Goal: Entertainment & Leisure: Consume media (video, audio)

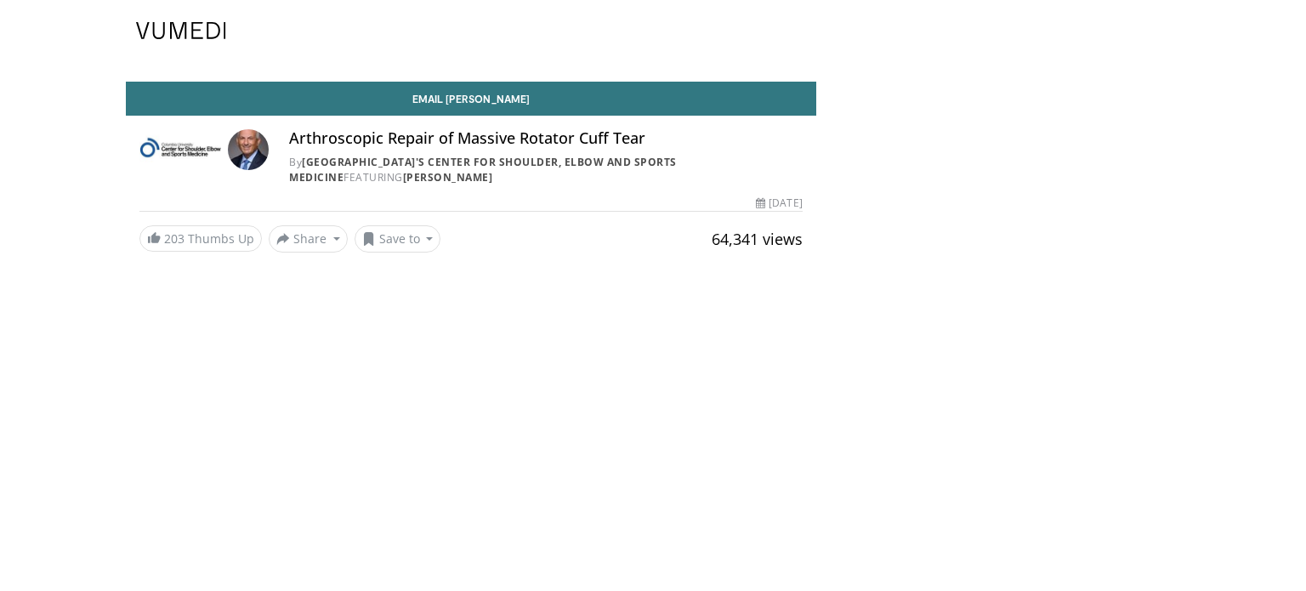
click at [418, 146] on h4 "Arthroscopic Repair of Massive Rotator Cuff Tear" at bounding box center [545, 138] width 513 height 19
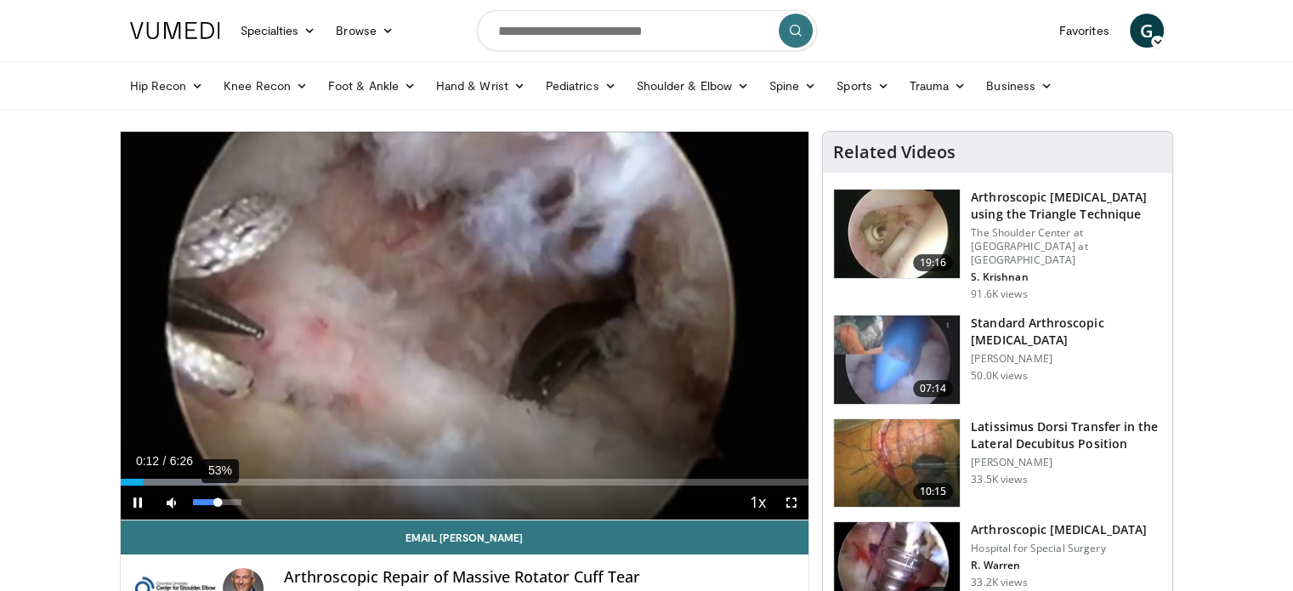
click at [218, 500] on div "53%" at bounding box center [217, 502] width 48 height 6
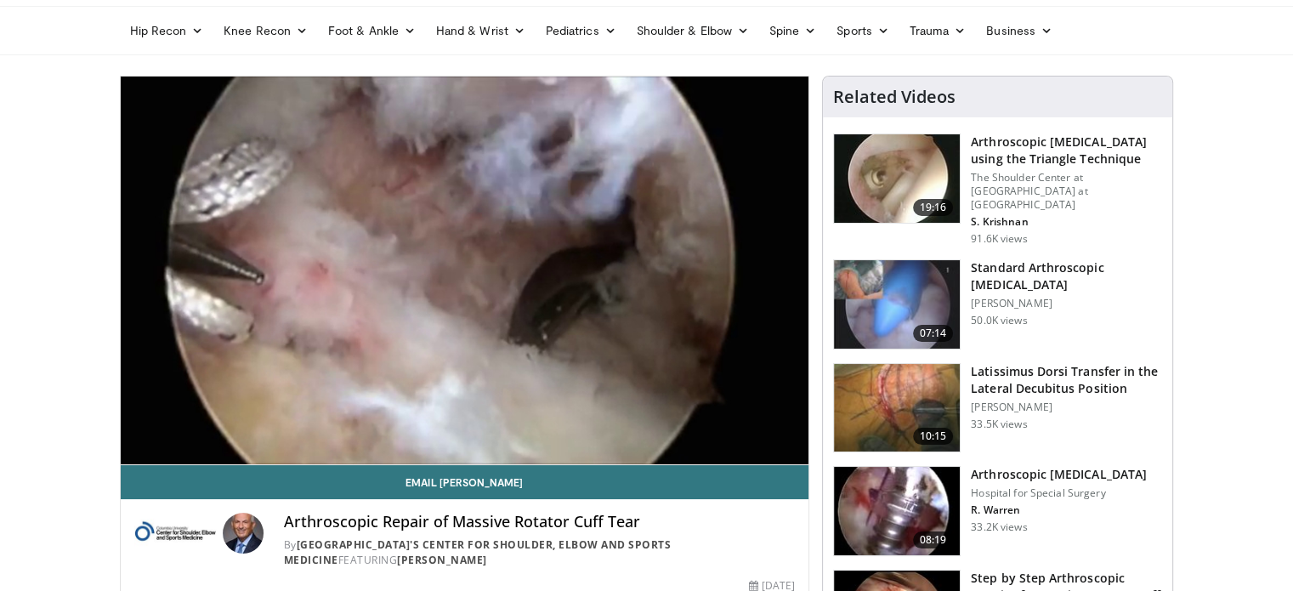
scroll to position [85, 0]
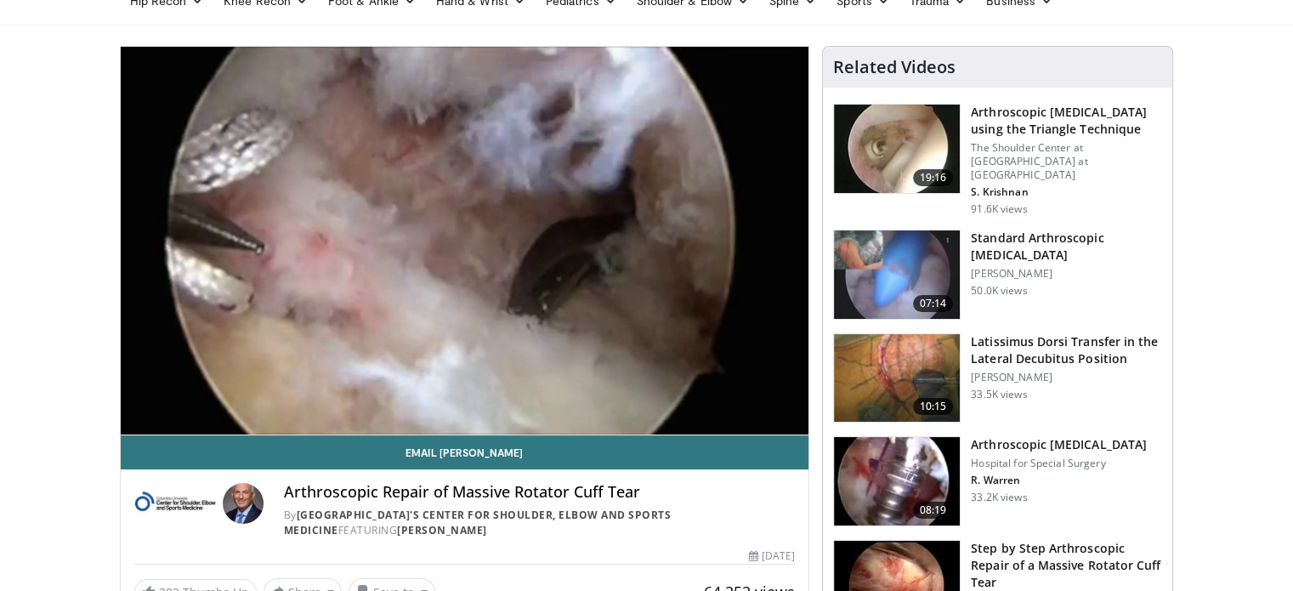
click at [1095, 119] on h3 "Arthroscopic [MEDICAL_DATA] using the Triangle Technique" at bounding box center [1066, 121] width 191 height 34
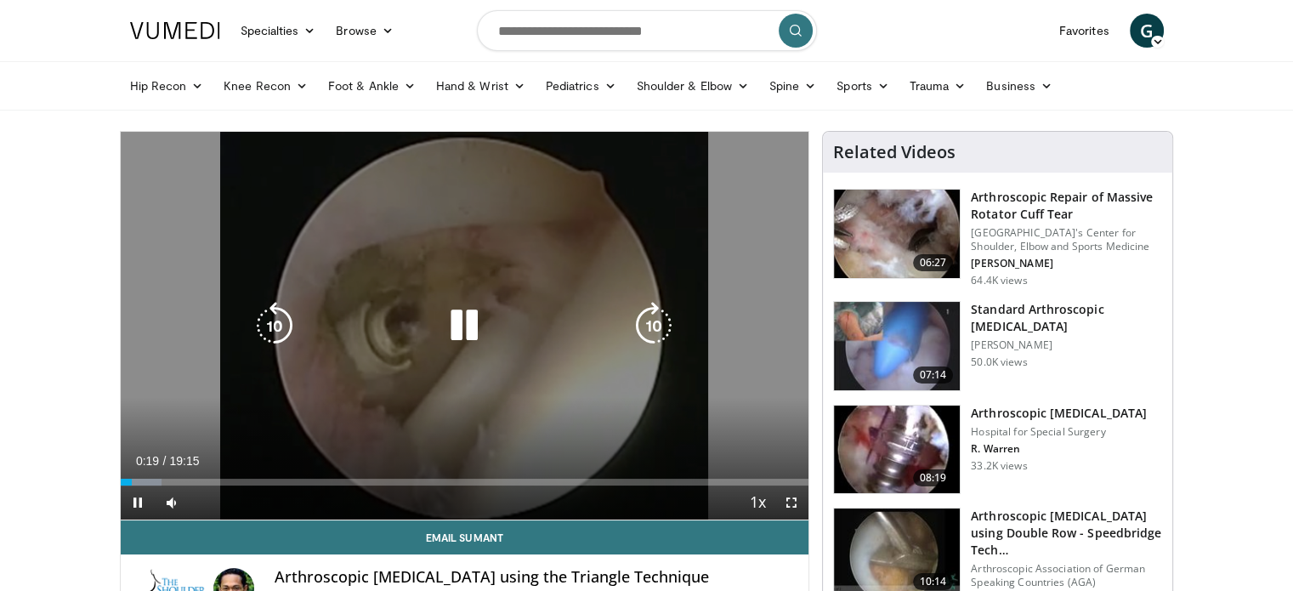
click at [466, 322] on icon "Video Player" at bounding box center [464, 326] width 48 height 48
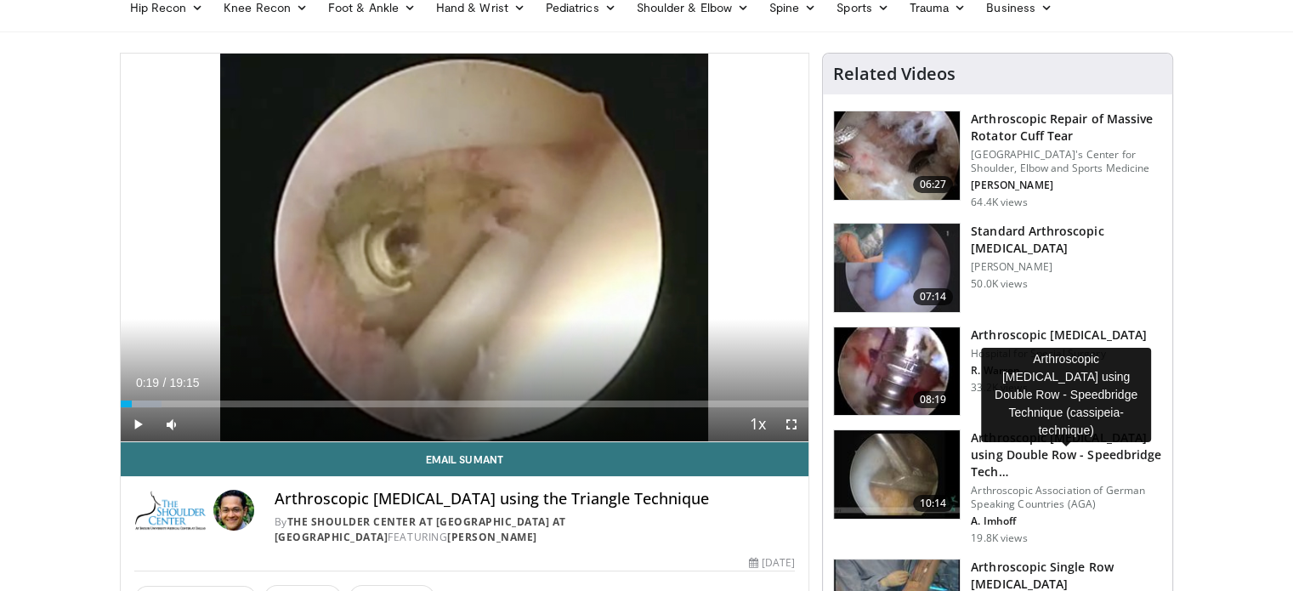
scroll to position [85, 0]
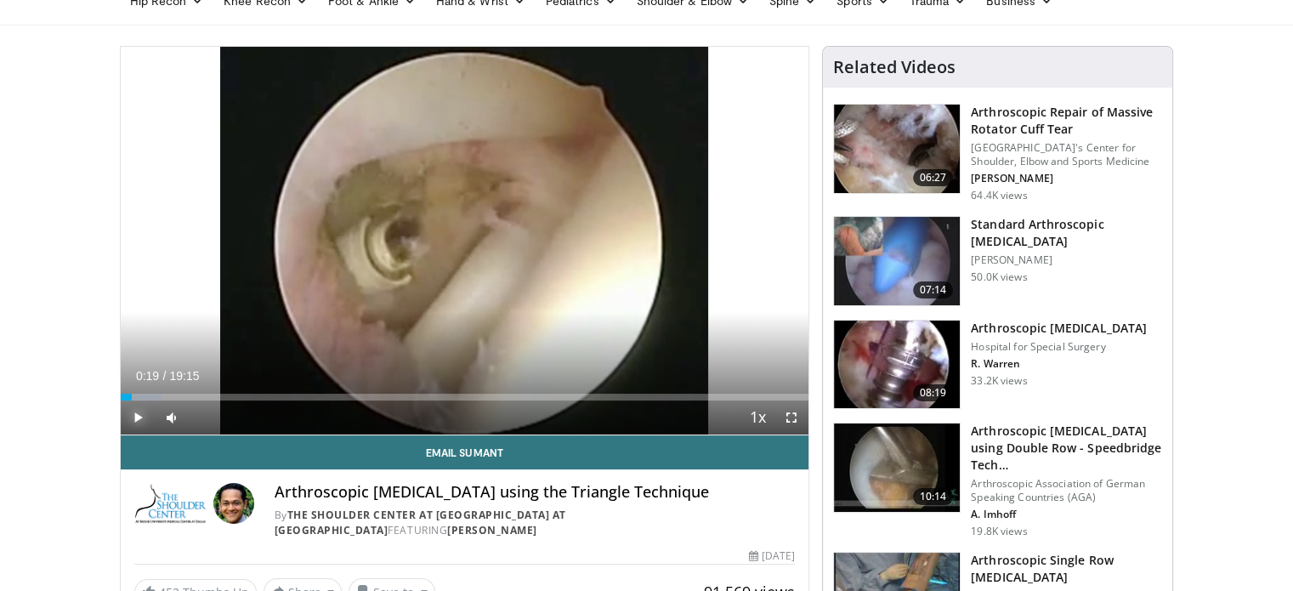
click at [127, 417] on span "Video Player" at bounding box center [138, 417] width 34 height 34
click at [133, 424] on span "Video Player" at bounding box center [138, 417] width 34 height 34
